Goal: Communication & Community: Participate in discussion

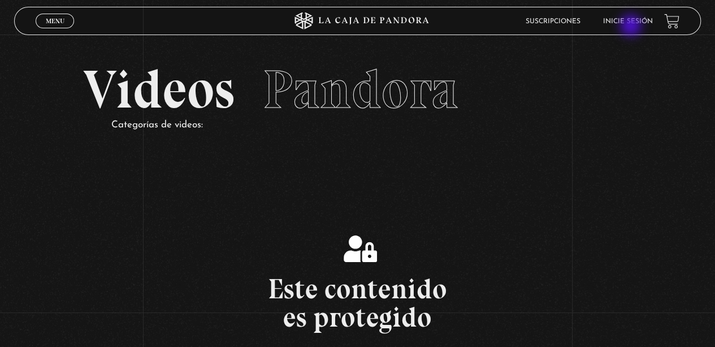
click at [632, 25] on li "Inicie sesión" at bounding box center [628, 21] width 50 height 18
click at [632, 20] on link "Inicie sesión" at bounding box center [628, 21] width 50 height 7
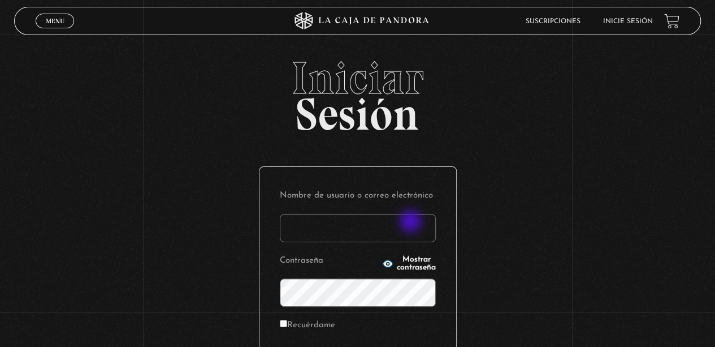
click at [412, 222] on input "Nombre de usuario o correo electrónico" at bounding box center [358, 228] width 156 height 28
type input "ema2025"
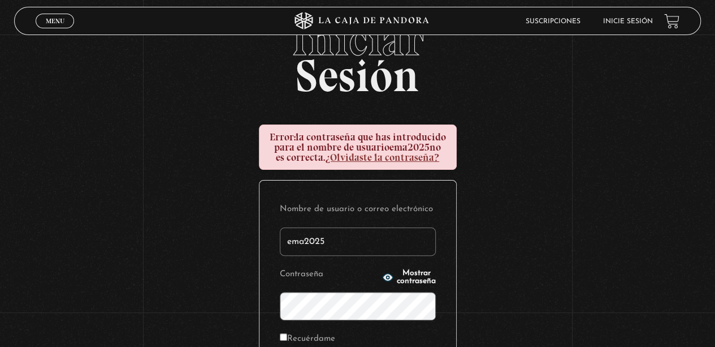
scroll to position [57, 0]
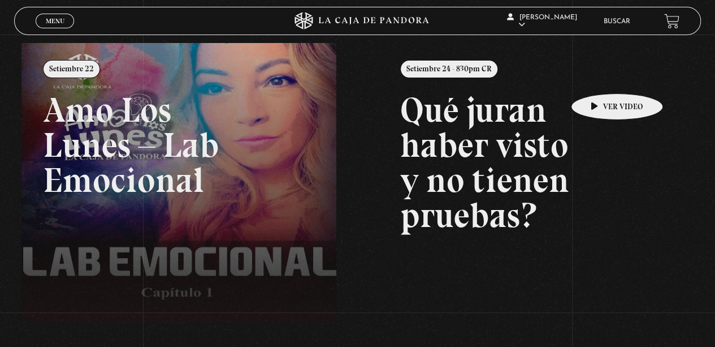
scroll to position [113, 0]
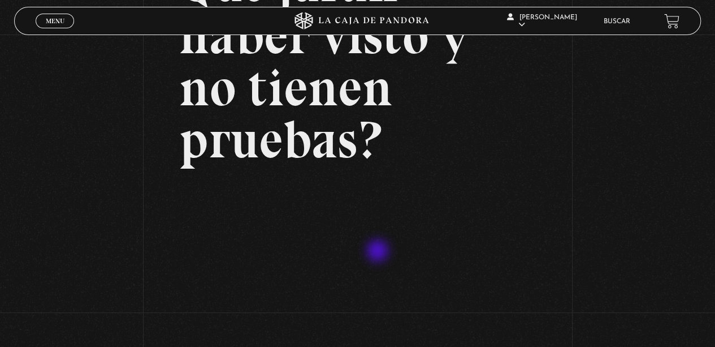
scroll to position [113, 0]
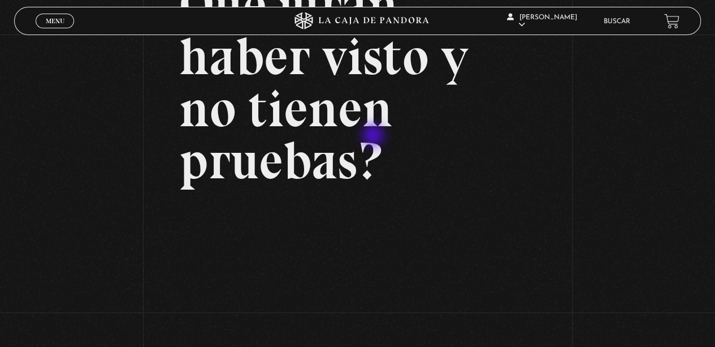
click at [374, 136] on h2 "Qué juran haber visto y no tienen pruebas?" at bounding box center [357, 83] width 357 height 208
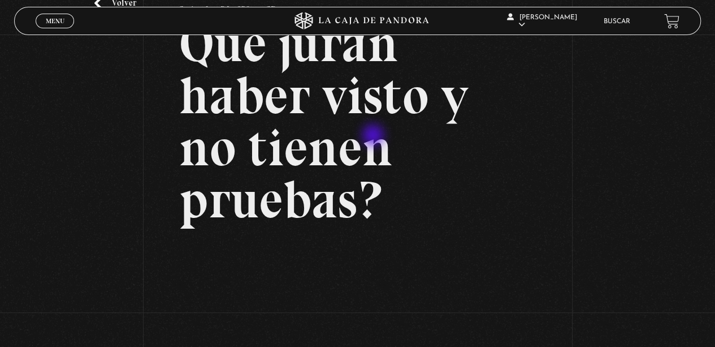
scroll to position [57, 0]
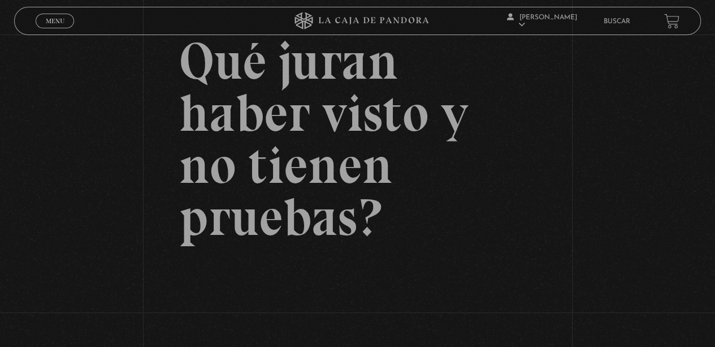
scroll to position [170, 0]
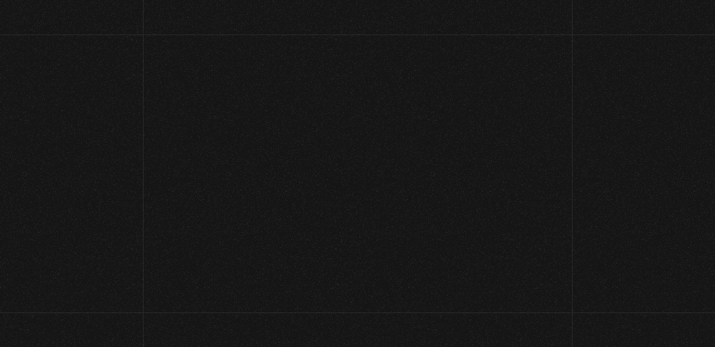
scroll to position [175, 0]
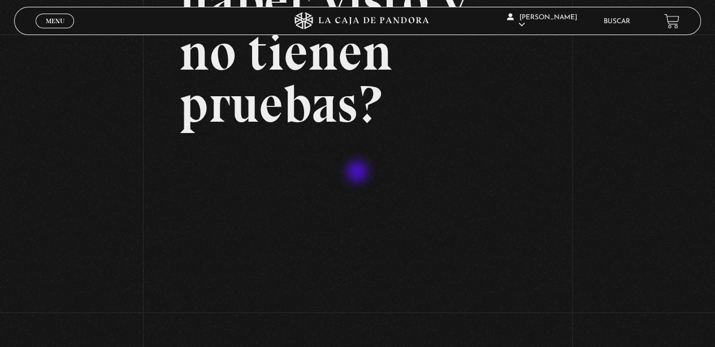
scroll to position [283, 0]
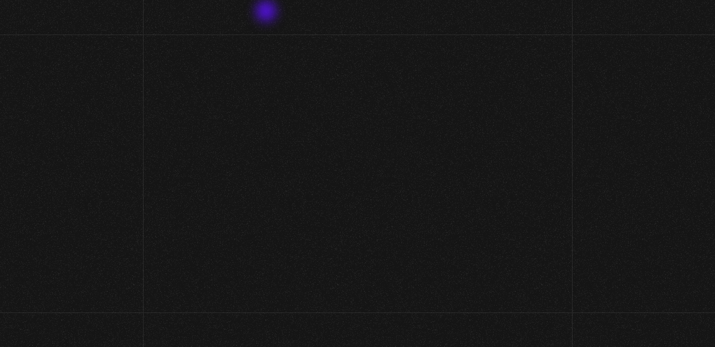
scroll to position [119, 0]
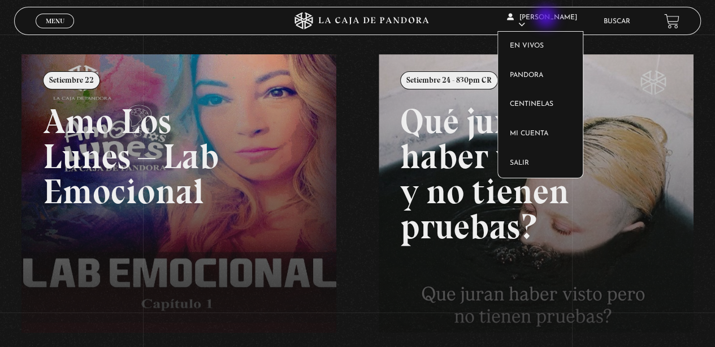
click at [547, 18] on span "[PERSON_NAME]" at bounding box center [542, 21] width 70 height 14
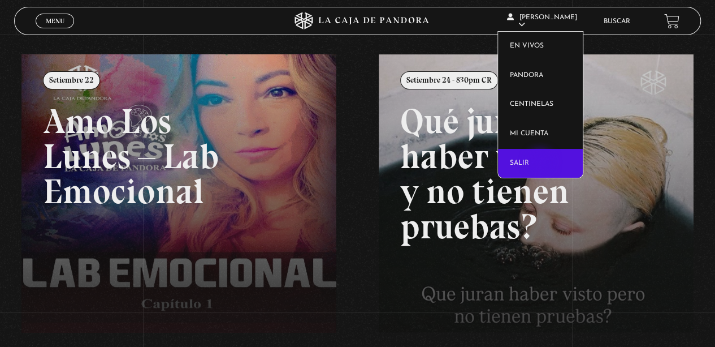
click at [542, 163] on link "Salir" at bounding box center [540, 163] width 85 height 29
